Goal: Task Accomplishment & Management: Complete application form

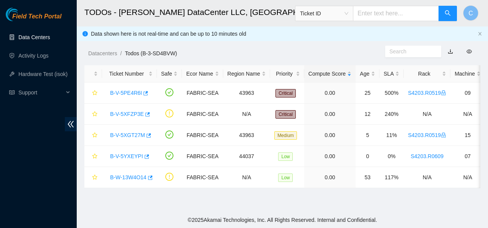
click at [42, 35] on link "Data Centers" at bounding box center [33, 37] width 31 height 6
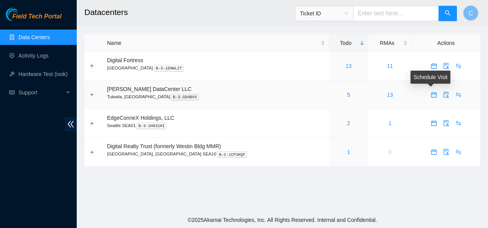
click at [188, 68] on icon "calendar" at bounding box center [433, 94] width 5 height 5
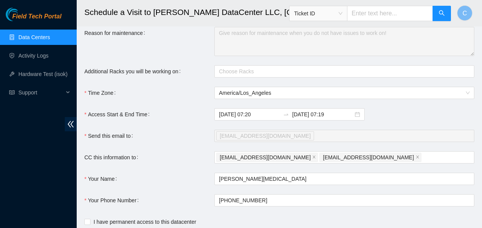
scroll to position [135, 0]
click at [188, 68] on div "[EMAIL_ADDRESS][DOMAIN_NAME] [EMAIL_ADDRESS][DOMAIN_NAME]" at bounding box center [340, 156] width 249 height 11
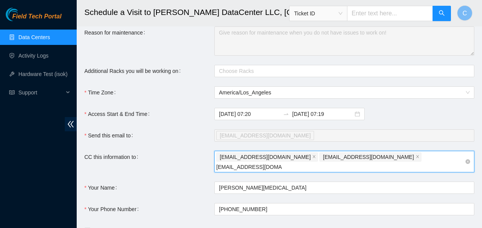
type input "[EMAIL_ADDRESS][DOMAIN_NAME]"
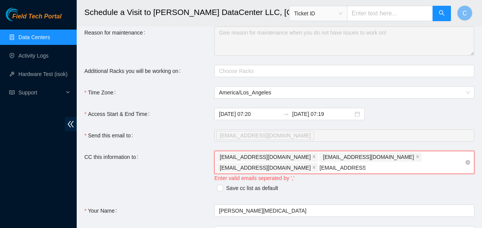
type input "[EMAIL_ADDRESS][DOMAIN_NAME]"
click at [188, 68] on input "Save cc list as default" at bounding box center [219, 187] width 5 height 5
checkbox input "true"
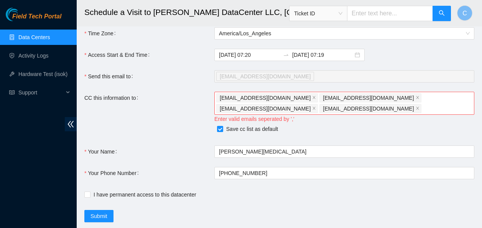
scroll to position [220, 0]
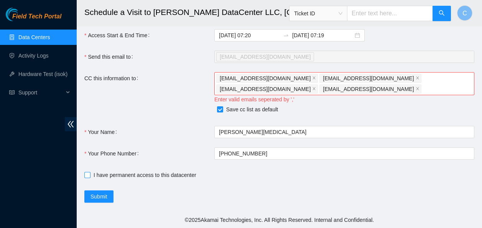
click at [88, 68] on input "I have permanent access to this datacenter" at bounding box center [86, 174] width 5 height 5
checkbox input "true"
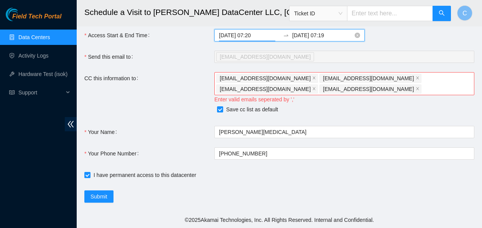
click at [188, 36] on input "[DATE] 07:20" at bounding box center [249, 35] width 61 height 8
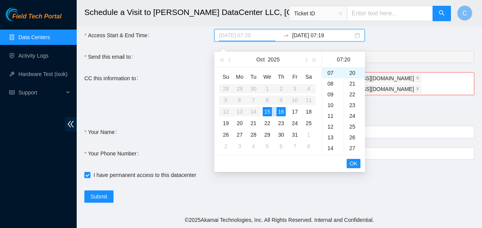
click at [188, 68] on div "15" at bounding box center [267, 111] width 9 height 9
type input "[DATE] 07:20"
click at [188, 36] on input "[DATE] 07:19" at bounding box center [322, 35] width 61 height 8
click at [188, 68] on div "15" at bounding box center [267, 111] width 9 height 9
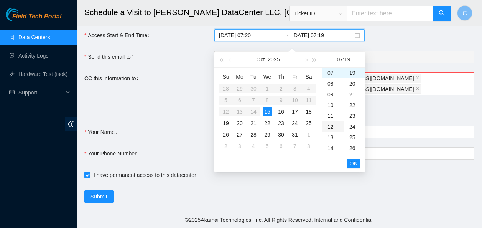
click at [188, 68] on div "12" at bounding box center [332, 126] width 21 height 11
click at [188, 68] on div "25" at bounding box center [354, 137] width 21 height 11
type input "[DATE] 12:25"
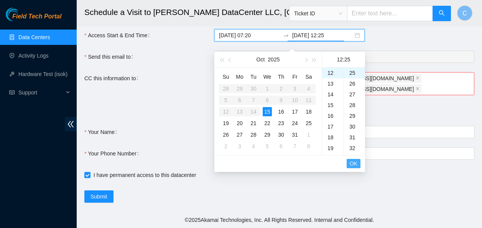
click at [188, 68] on span "OK" at bounding box center [354, 163] width 8 height 8
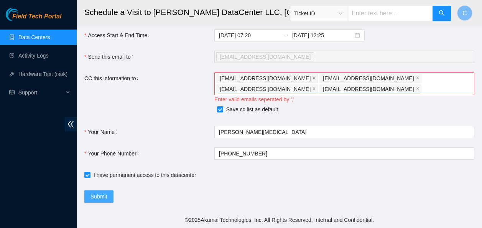
click at [101, 68] on span "Submit" at bounding box center [99, 196] width 17 height 8
click at [99, 68] on span "Submit" at bounding box center [99, 196] width 17 height 8
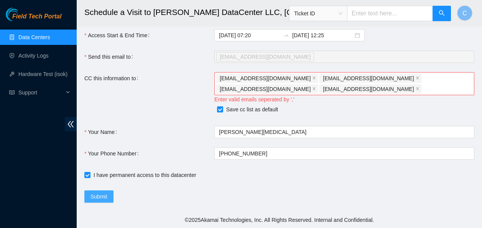
click at [99, 68] on span "Submit" at bounding box center [99, 196] width 17 height 8
click at [188, 68] on icon "close" at bounding box center [314, 89] width 4 height 4
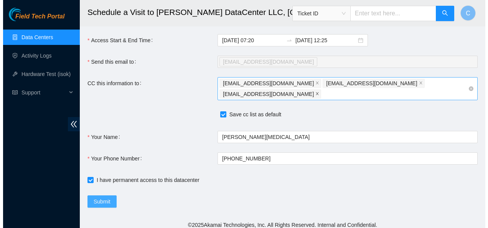
scroll to position [209, 0]
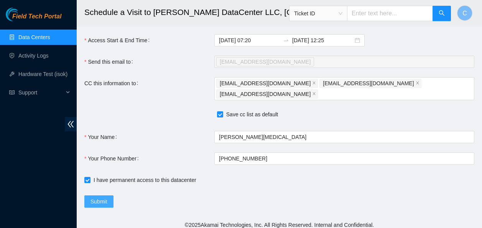
click at [107, 68] on span "Submit" at bounding box center [99, 201] width 17 height 8
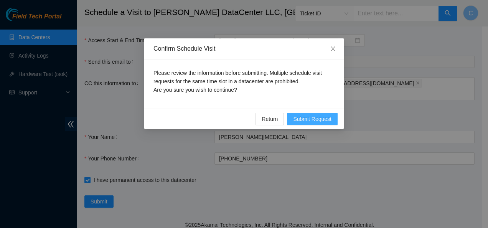
click at [188, 68] on span "Submit Request" at bounding box center [312, 119] width 38 height 8
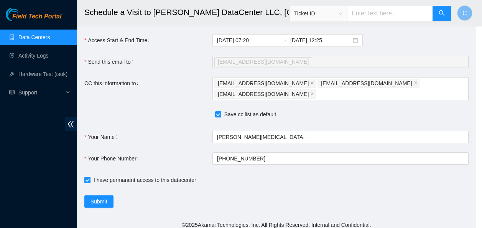
type input "[DATE] 07:22"
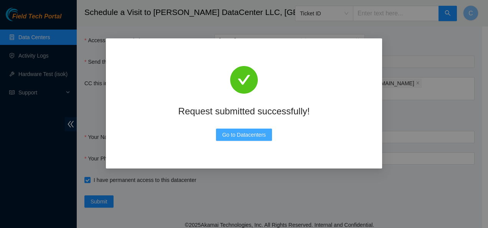
click at [188, 68] on span "Go to Datacenters" at bounding box center [244, 134] width 44 height 8
